Goal: Transaction & Acquisition: Purchase product/service

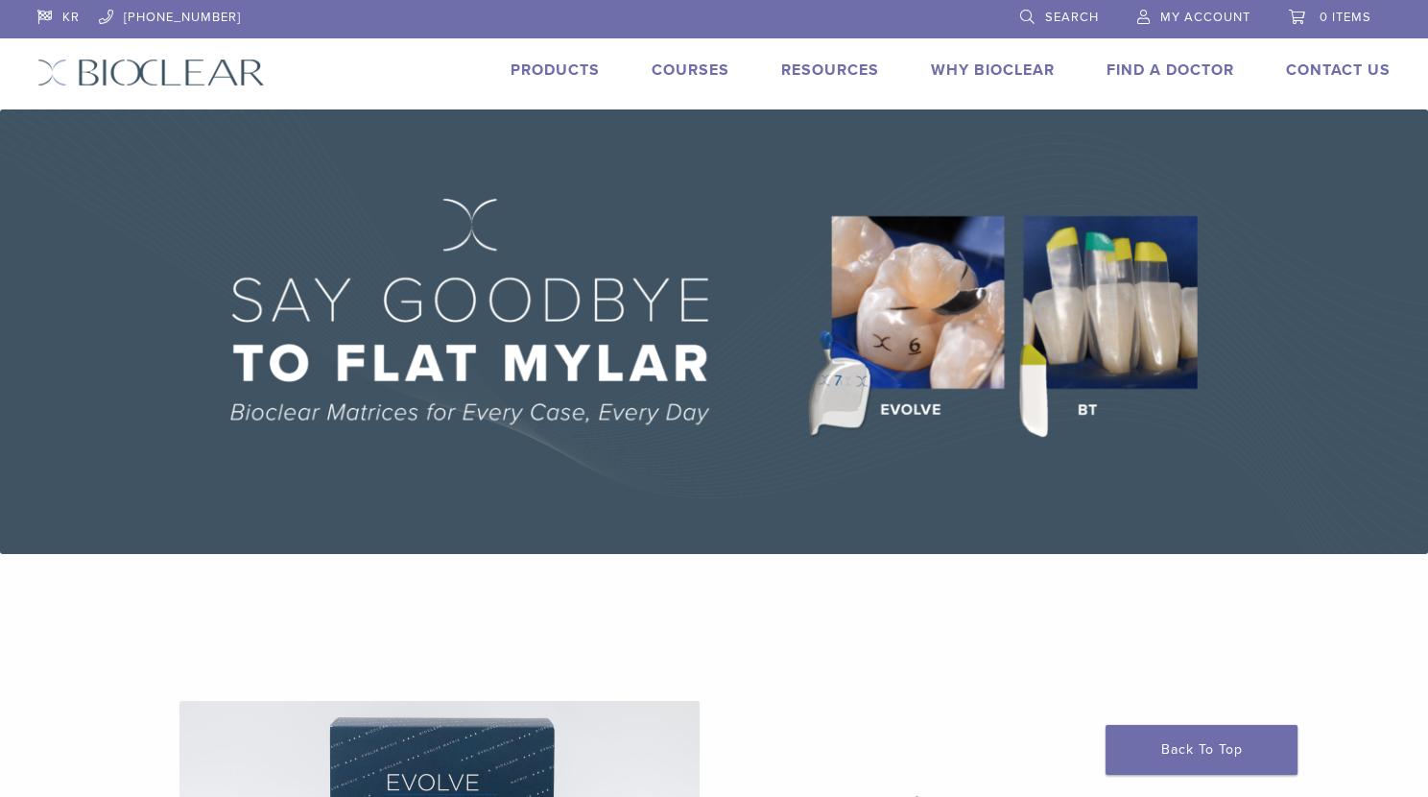
click at [581, 69] on link "Products" at bounding box center [555, 69] width 89 height 19
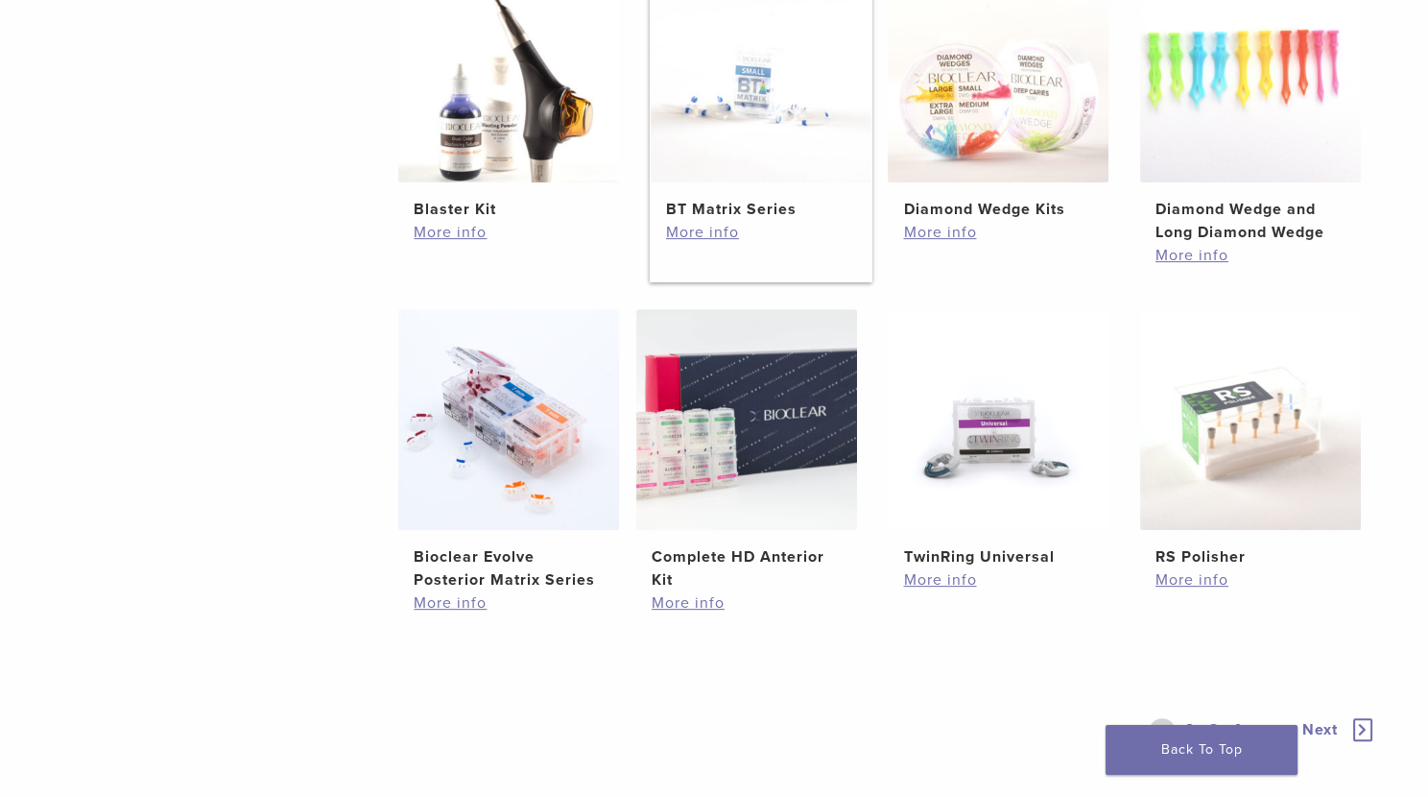
scroll to position [1308, 0]
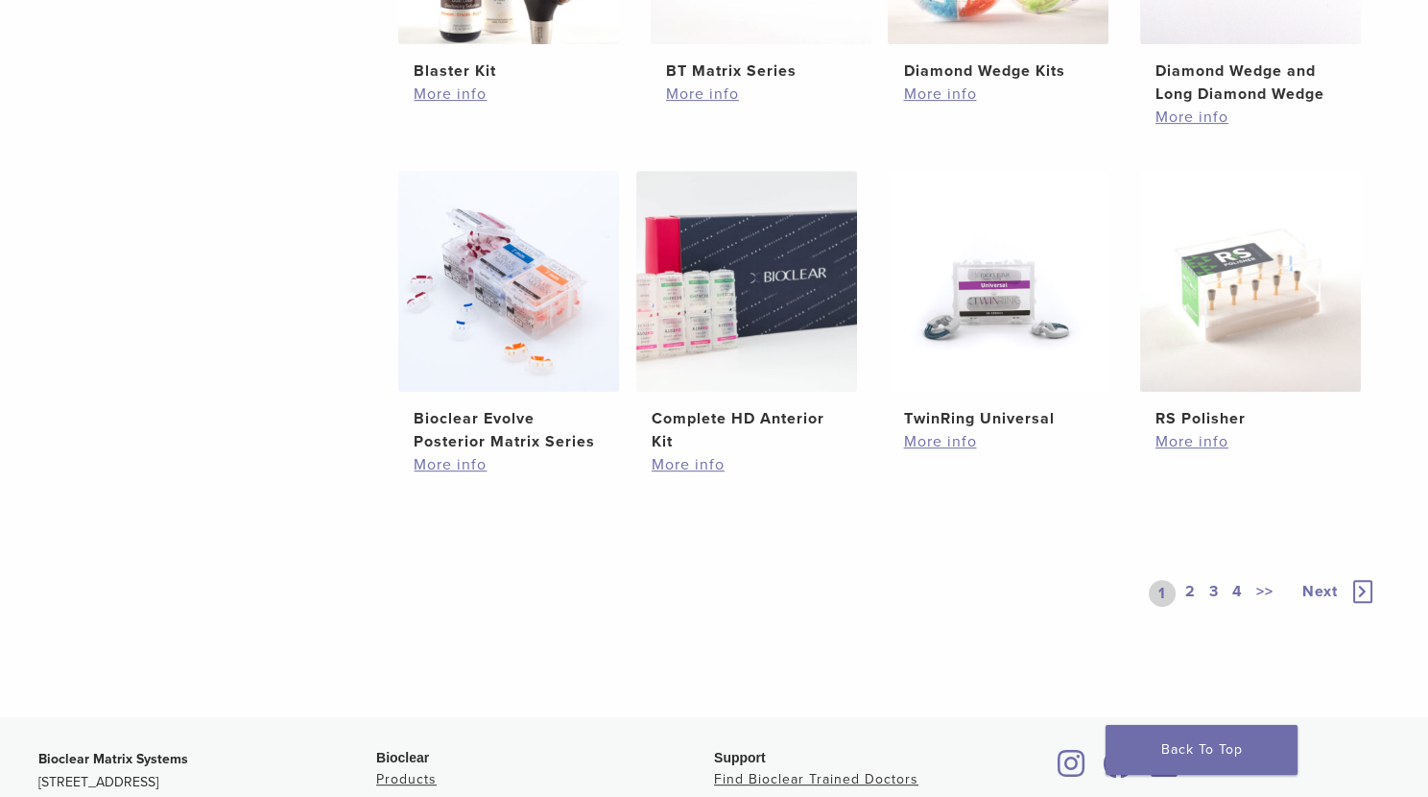
click at [1190, 593] on link "2" at bounding box center [1191, 593] width 18 height 27
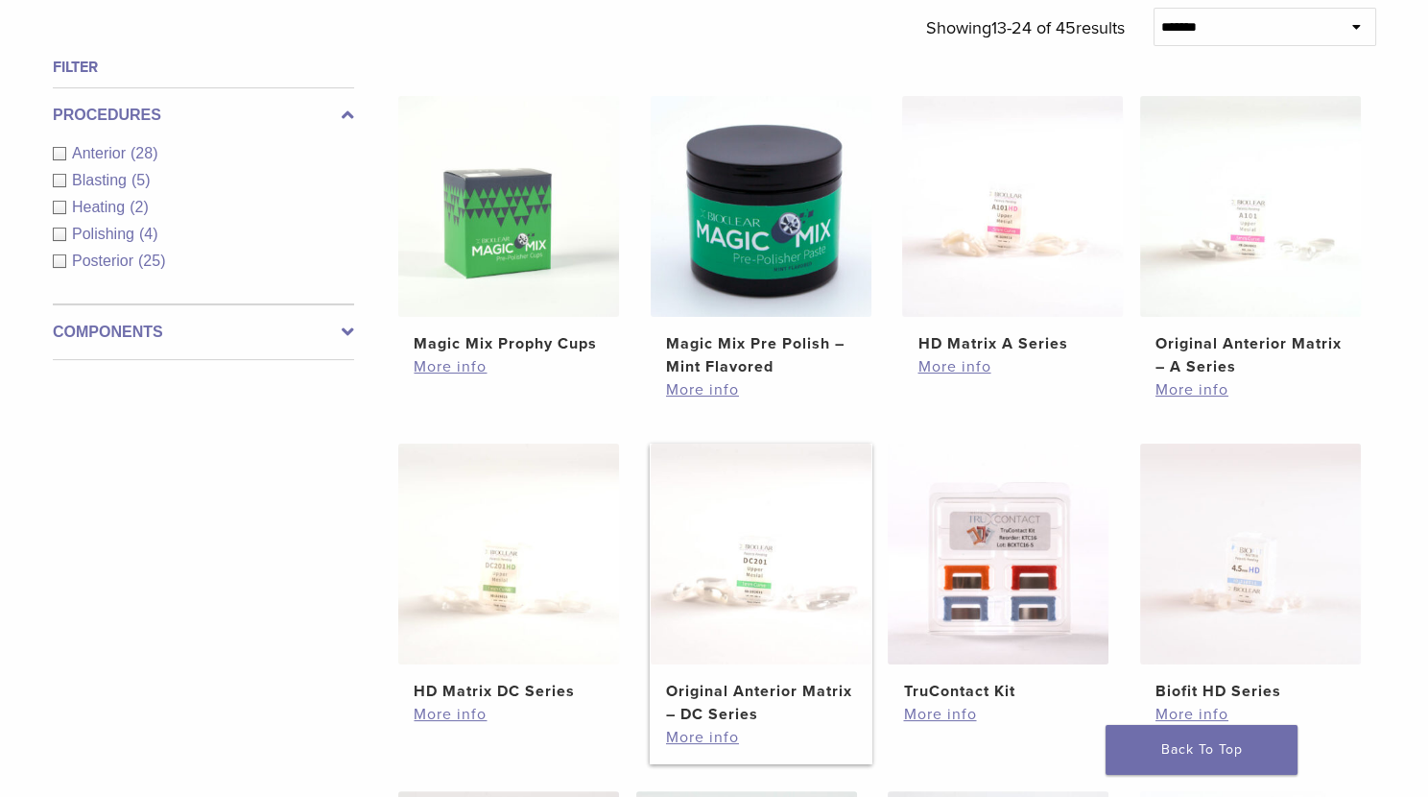
scroll to position [611, 0]
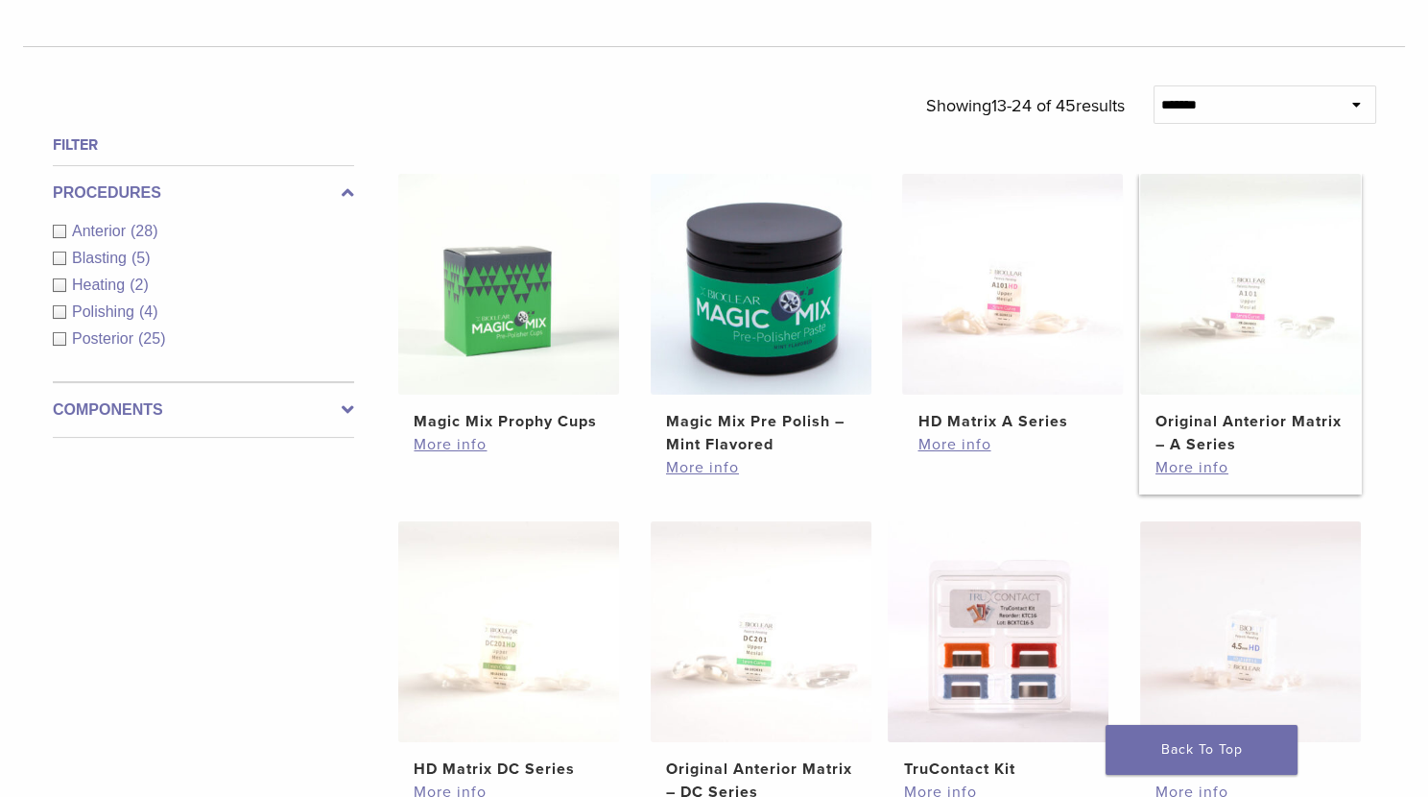
click at [1233, 438] on h2 "Original Anterior Matrix – A Series" at bounding box center [1251, 433] width 190 height 46
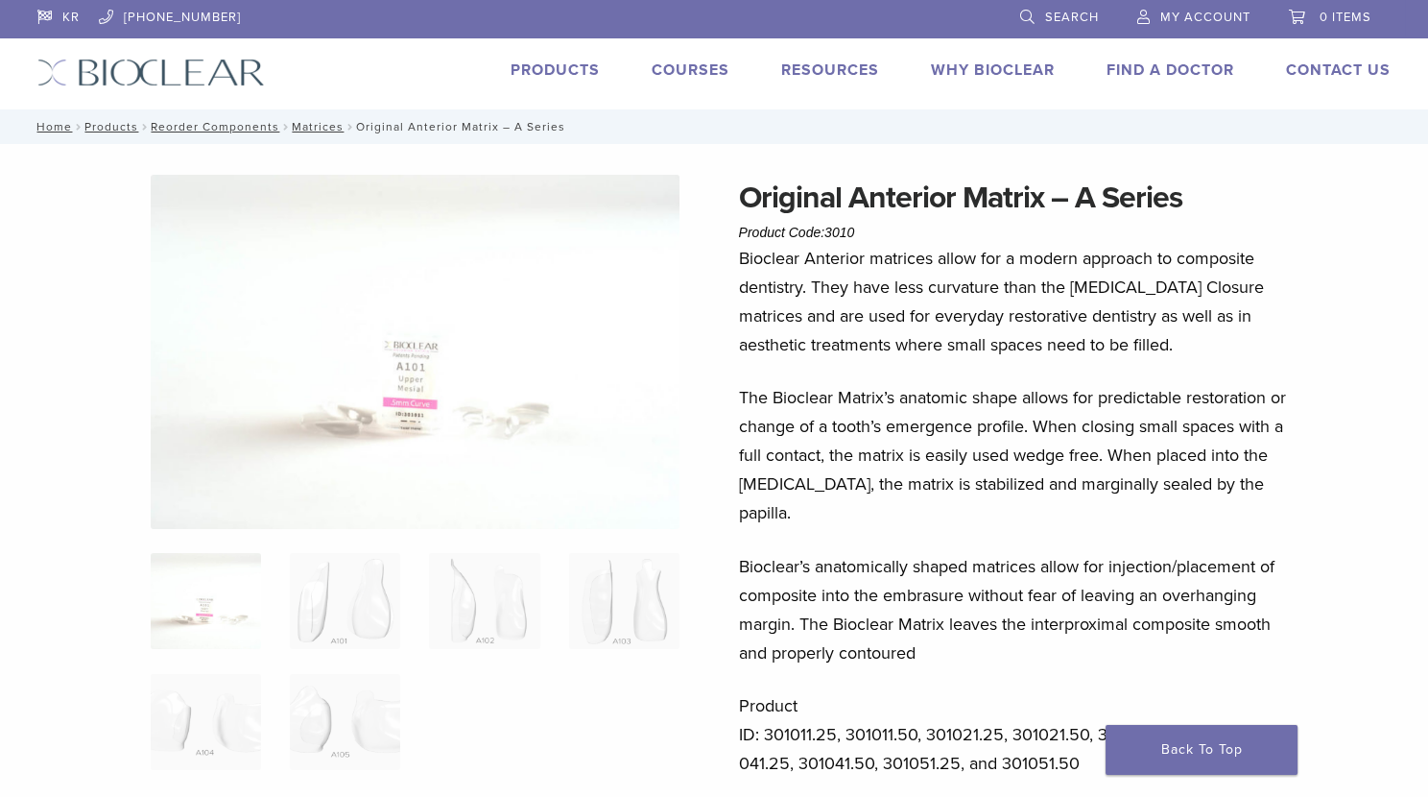
click at [1078, 445] on p "The Bioclear Matrix’s anatomic shape allows for predictable restoration or chan…" at bounding box center [1021, 455] width 564 height 144
drag, startPoint x: 1078, startPoint y: 445, endPoint x: 1050, endPoint y: 478, distance: 42.9
click at [1050, 478] on p "The Bioclear Matrix’s anatomic shape allows for predictable restoration or chan…" at bounding box center [1021, 455] width 564 height 144
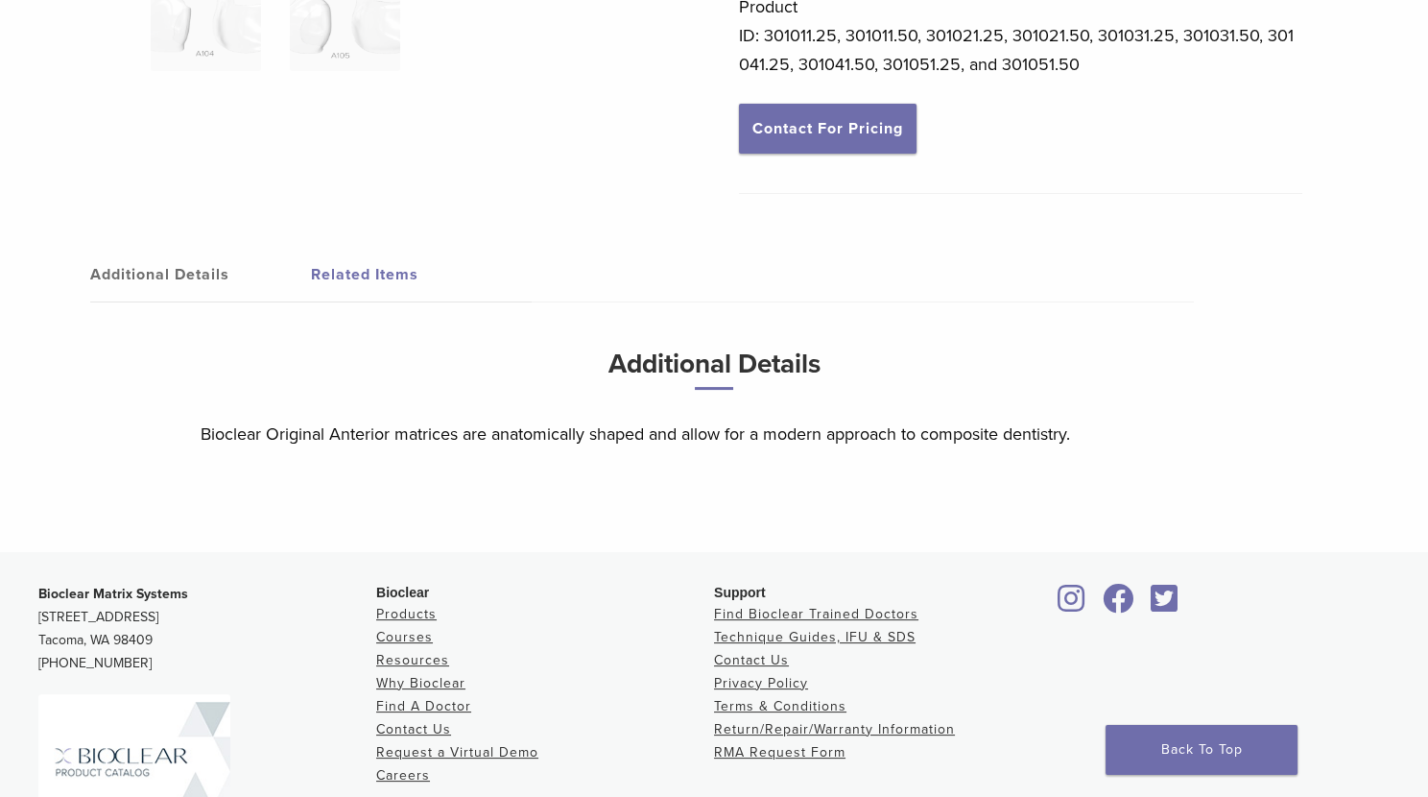
scroll to position [881, 0]
